Goal: Purchase product/service

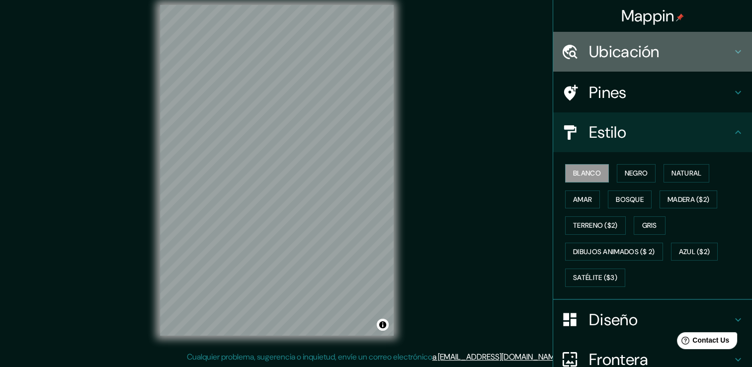
click at [711, 58] on h4 "Ubicación" at bounding box center [660, 52] width 143 height 20
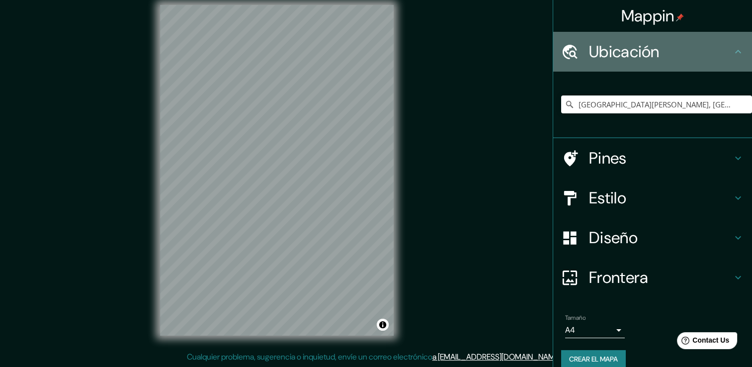
click at [711, 58] on h4 "Ubicación" at bounding box center [660, 52] width 143 height 20
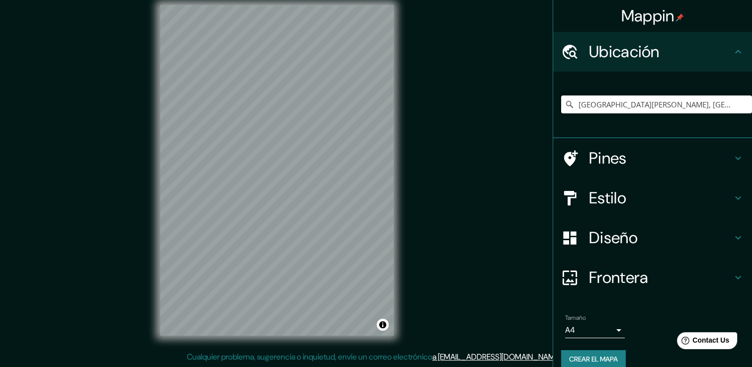
click at [459, 174] on div "Mappin Ubicación [GEOGRAPHIC_DATA][PERSON_NAME], [GEOGRAPHIC_DATA], [GEOGRAPHIC…" at bounding box center [376, 178] width 752 height 378
click at [732, 51] on icon at bounding box center [738, 52] width 12 height 12
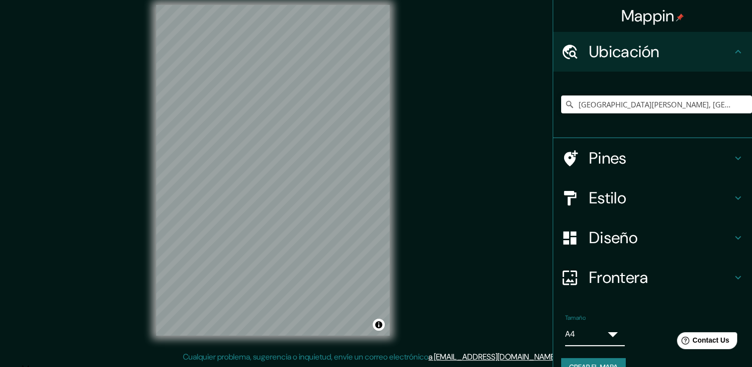
click at [594, 329] on body "Mappin Ubicación [GEOGRAPHIC_DATA][PERSON_NAME], [GEOGRAPHIC_DATA], [GEOGRAPHIC…" at bounding box center [376, 172] width 752 height 367
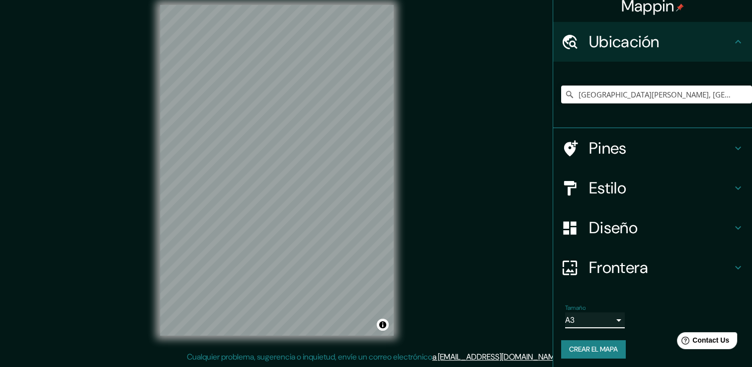
scroll to position [12, 0]
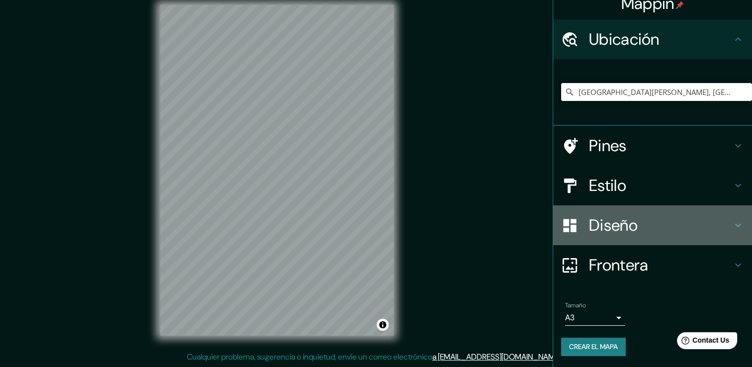
click at [669, 235] on div "Diseño" at bounding box center [652, 225] width 199 height 40
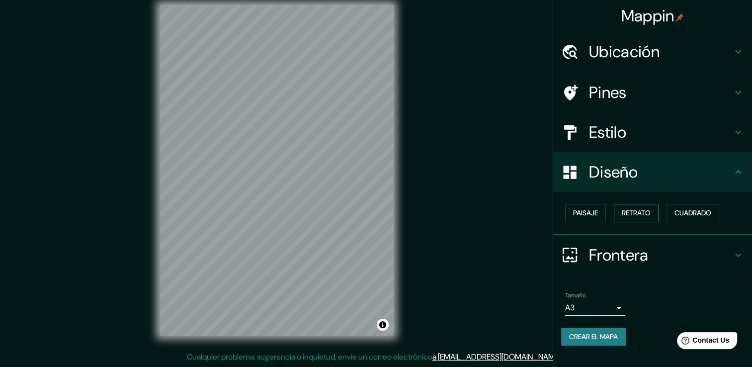
click at [648, 218] on font "Retrato" at bounding box center [635, 213] width 29 height 12
click at [584, 213] on font "Paisaje" at bounding box center [585, 213] width 25 height 12
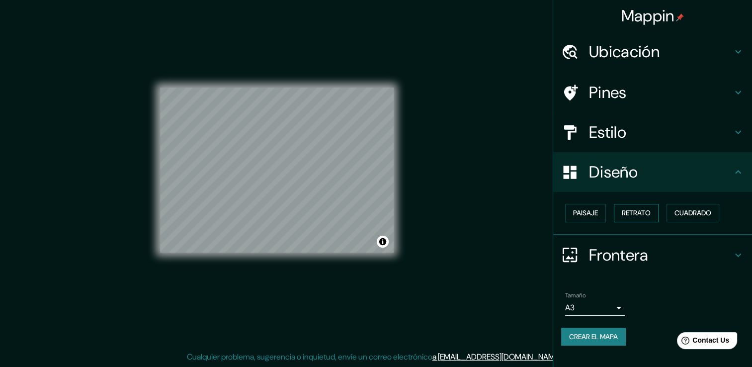
click at [640, 214] on font "Retrato" at bounding box center [635, 213] width 29 height 12
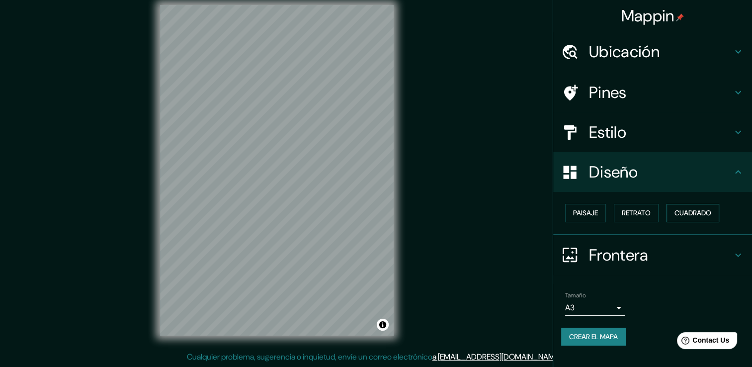
click at [705, 219] on button "Cuadrado" at bounding box center [692, 213] width 53 height 18
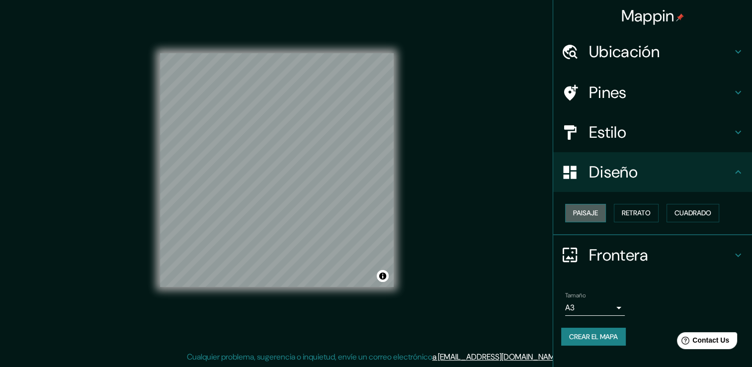
click at [600, 209] on button "Paisaje" at bounding box center [585, 213] width 41 height 18
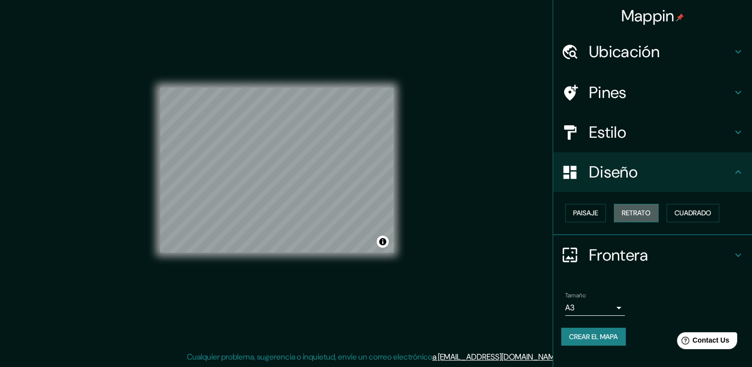
click at [625, 216] on font "Retrato" at bounding box center [635, 213] width 29 height 12
